Goal: Transaction & Acquisition: Purchase product/service

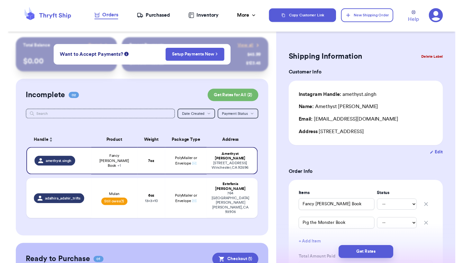
scroll to position [51, 0]
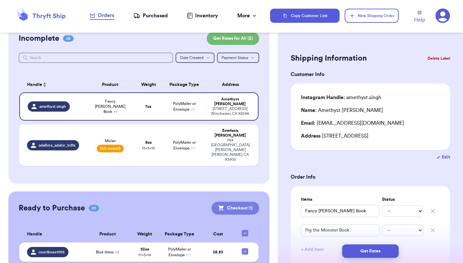
click at [229, 202] on button "Checkout ( 1 )" at bounding box center [235, 208] width 48 height 13
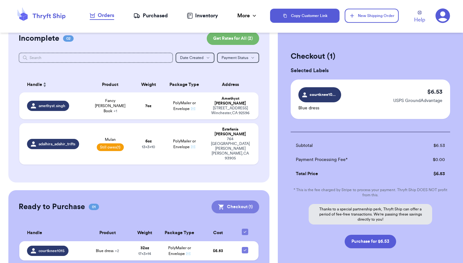
scroll to position [58, 0]
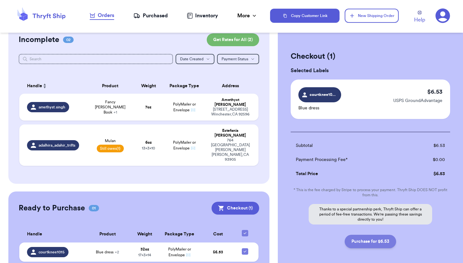
click at [359, 239] on button "Purchase for $6.53" at bounding box center [369, 241] width 51 height 13
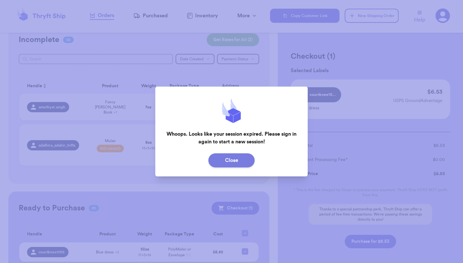
click at [241, 163] on button "Close" at bounding box center [231, 161] width 46 height 14
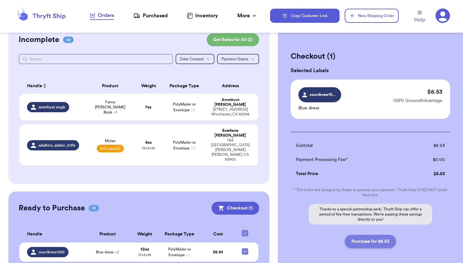
click at [377, 237] on button "Purchase for $6.53" at bounding box center [369, 241] width 51 height 13
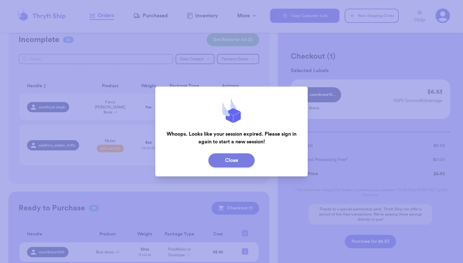
click at [246, 164] on button "Close" at bounding box center [231, 161] width 46 height 14
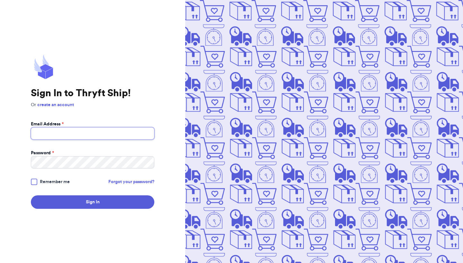
type input "[EMAIL_ADDRESS][DOMAIN_NAME]"
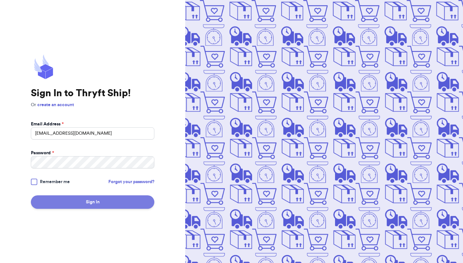
click at [76, 204] on button "Sign In" at bounding box center [92, 202] width 123 height 13
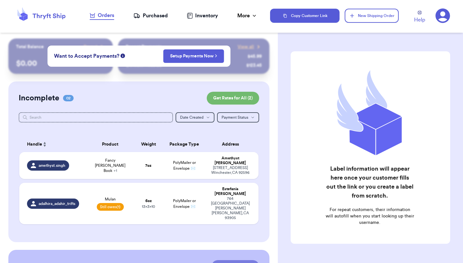
click at [242, 261] on button "Checkout ( 1 )" at bounding box center [235, 267] width 48 height 13
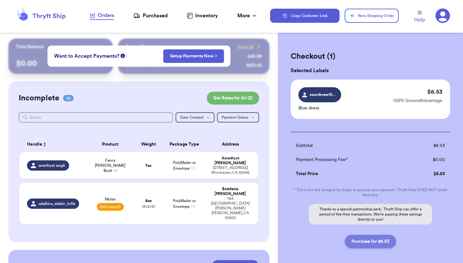
click at [374, 243] on button "Purchase for $6.53" at bounding box center [369, 241] width 51 height 13
checkbox input "false"
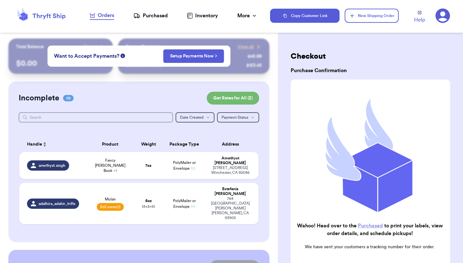
checkbox input "true"
click at [165, 18] on div "Purchased" at bounding box center [150, 16] width 34 height 8
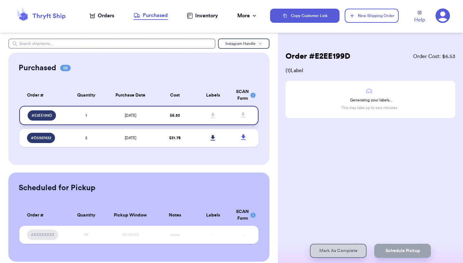
click at [156, 117] on td "$ 6.53" at bounding box center [175, 115] width 38 height 19
click at [212, 118] on icon at bounding box center [212, 115] width 4 height 5
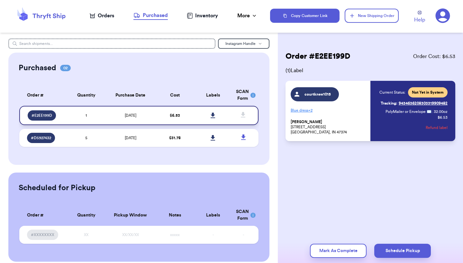
click at [214, 118] on icon at bounding box center [212, 115] width 4 height 5
